Goal: Transaction & Acquisition: Purchase product/service

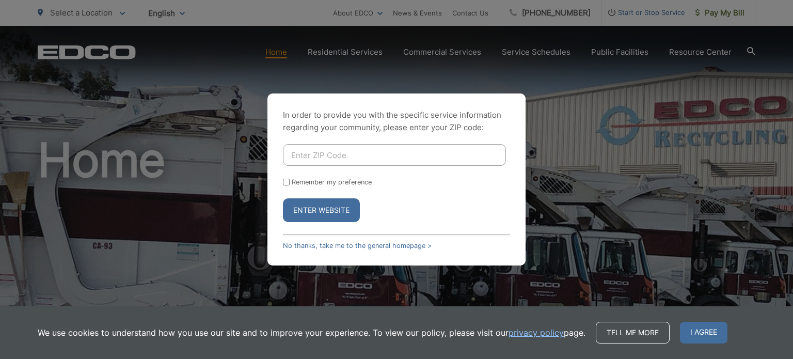
click at [336, 155] on input "Enter ZIP Code" at bounding box center [394, 155] width 223 height 22
type input "92024"
click at [283, 198] on button "Enter Website" at bounding box center [321, 210] width 77 height 24
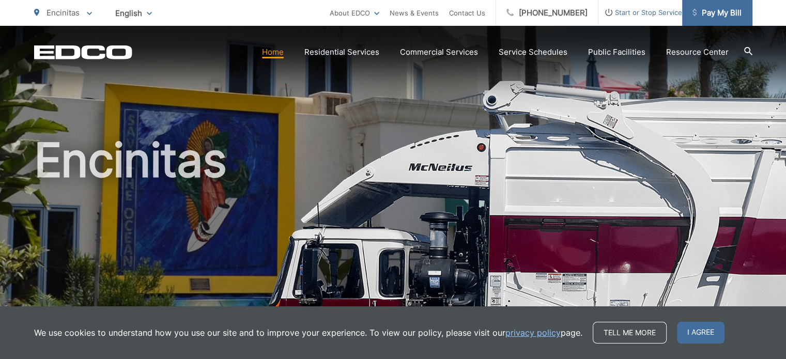
click at [723, 10] on span "Pay My Bill" at bounding box center [716, 13] width 49 height 12
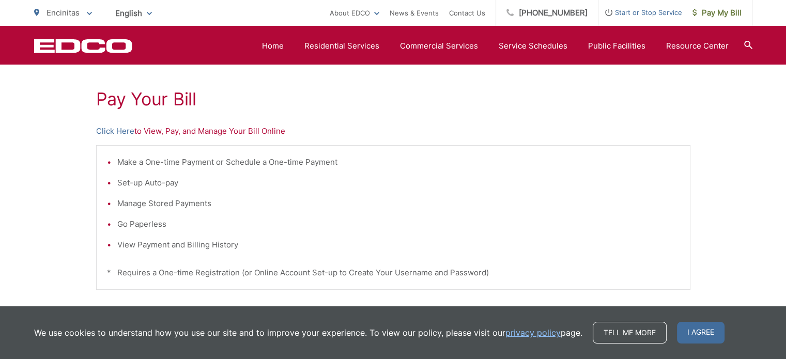
scroll to position [174, 0]
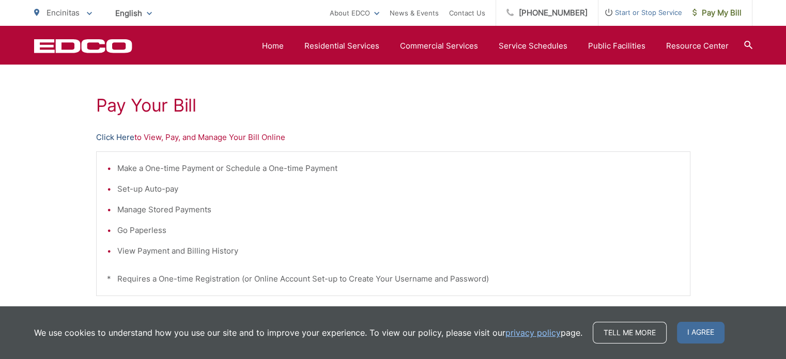
click at [114, 136] on link "Click Here" at bounding box center [115, 137] width 38 height 12
